Goal: Obtain resource: Download file/media

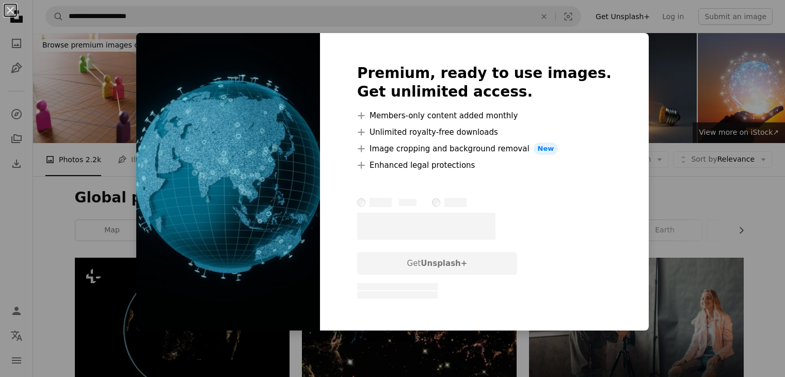
scroll to position [1184, 0]
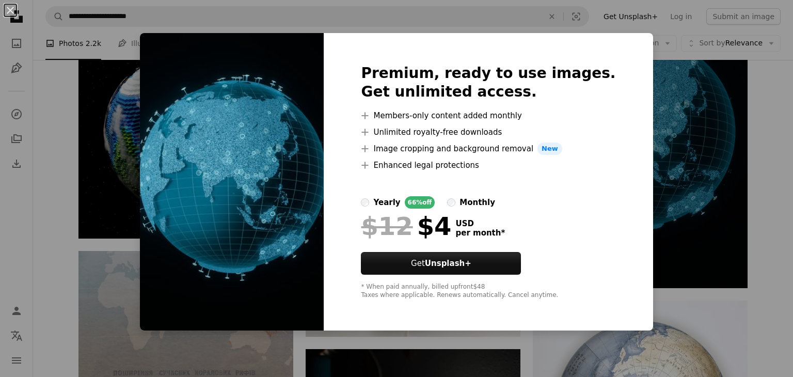
click at [624, 195] on div "Premium, ready to use images. Get unlimited access. A plus sign Members-only co…" at bounding box center [488, 181] width 329 height 297
click at [663, 201] on div "An X shape Premium, ready to use images. Get unlimited access. A plus sign Memb…" at bounding box center [396, 188] width 793 height 377
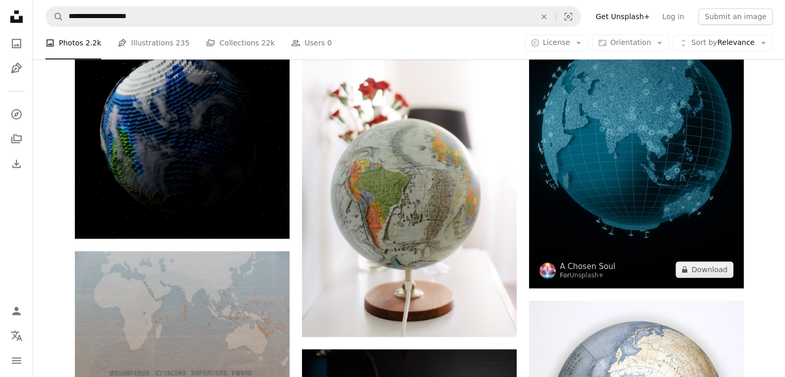
click at [663, 201] on img at bounding box center [636, 138] width 215 height 300
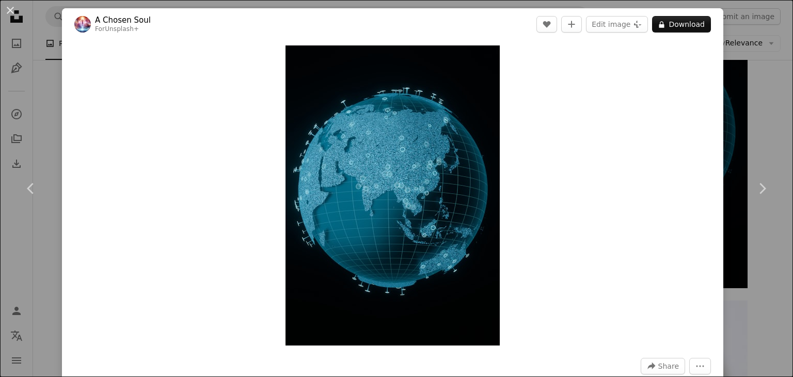
click at [552, 185] on div "Zoom in" at bounding box center [392, 195] width 661 height 310
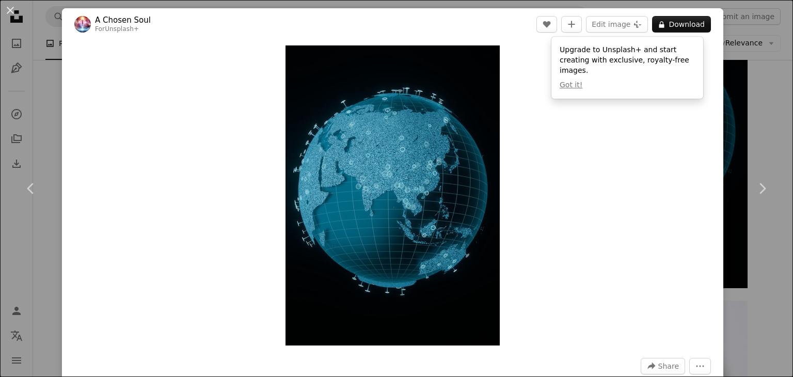
click at [736, 86] on div "An X shape Chevron left Chevron right A Chosen Soul For Unsplash+ A heart A plu…" at bounding box center [396, 188] width 793 height 377
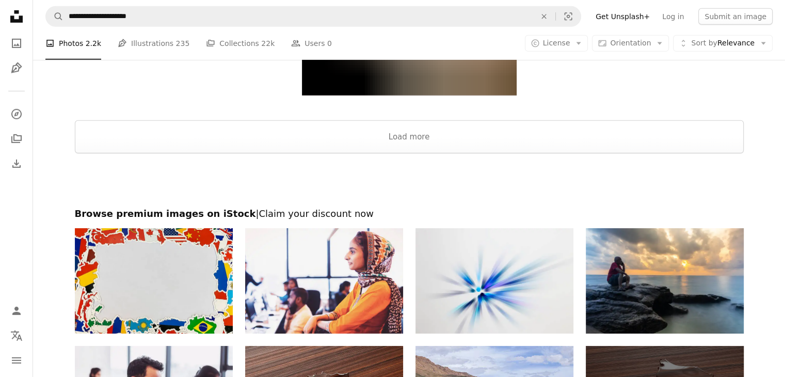
scroll to position [3252, 0]
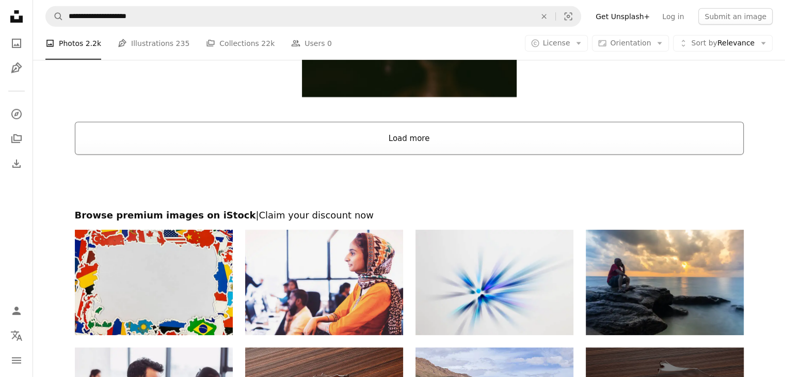
click at [429, 130] on button "Load more" at bounding box center [409, 138] width 669 height 33
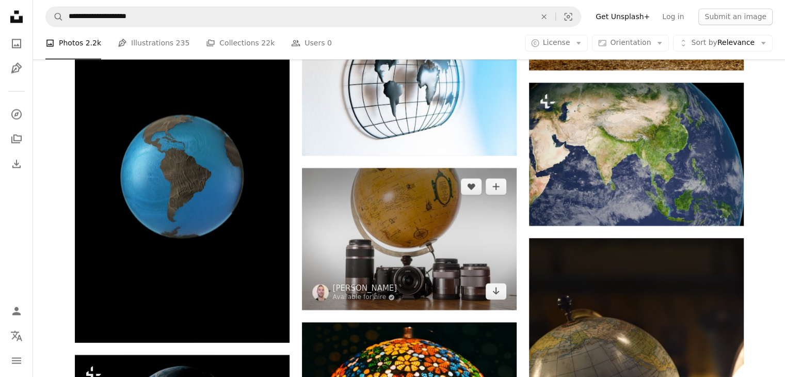
scroll to position [5439, 0]
